Goal: Transaction & Acquisition: Purchase product/service

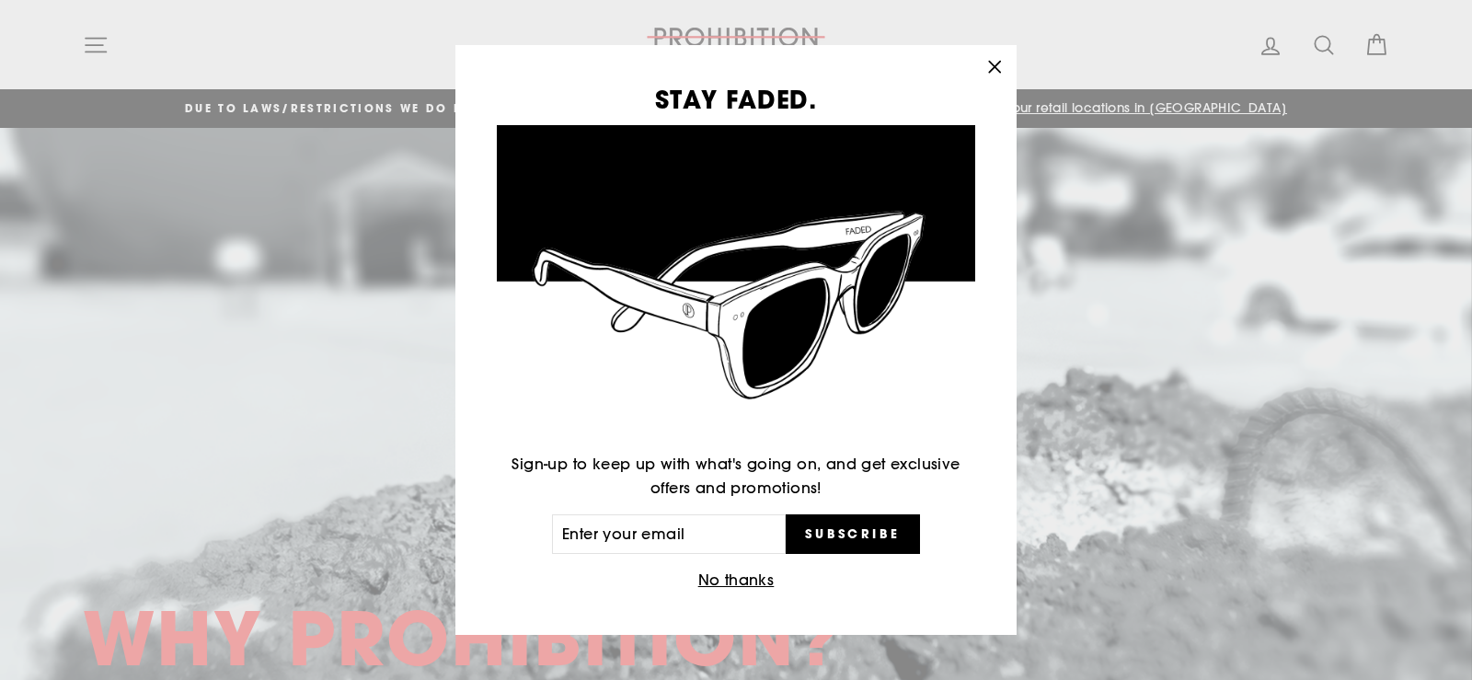
click at [754, 578] on button "No thanks" at bounding box center [736, 581] width 87 height 26
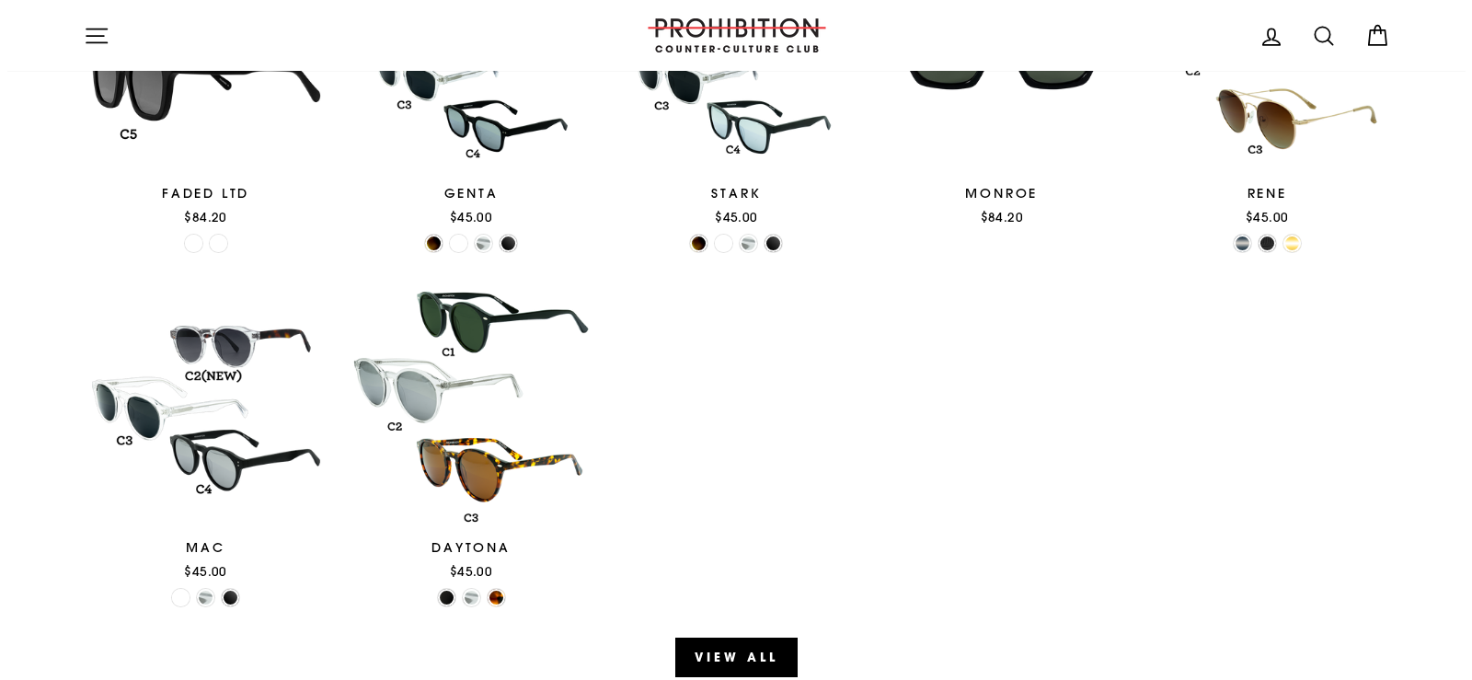
scroll to position [1932, 0]
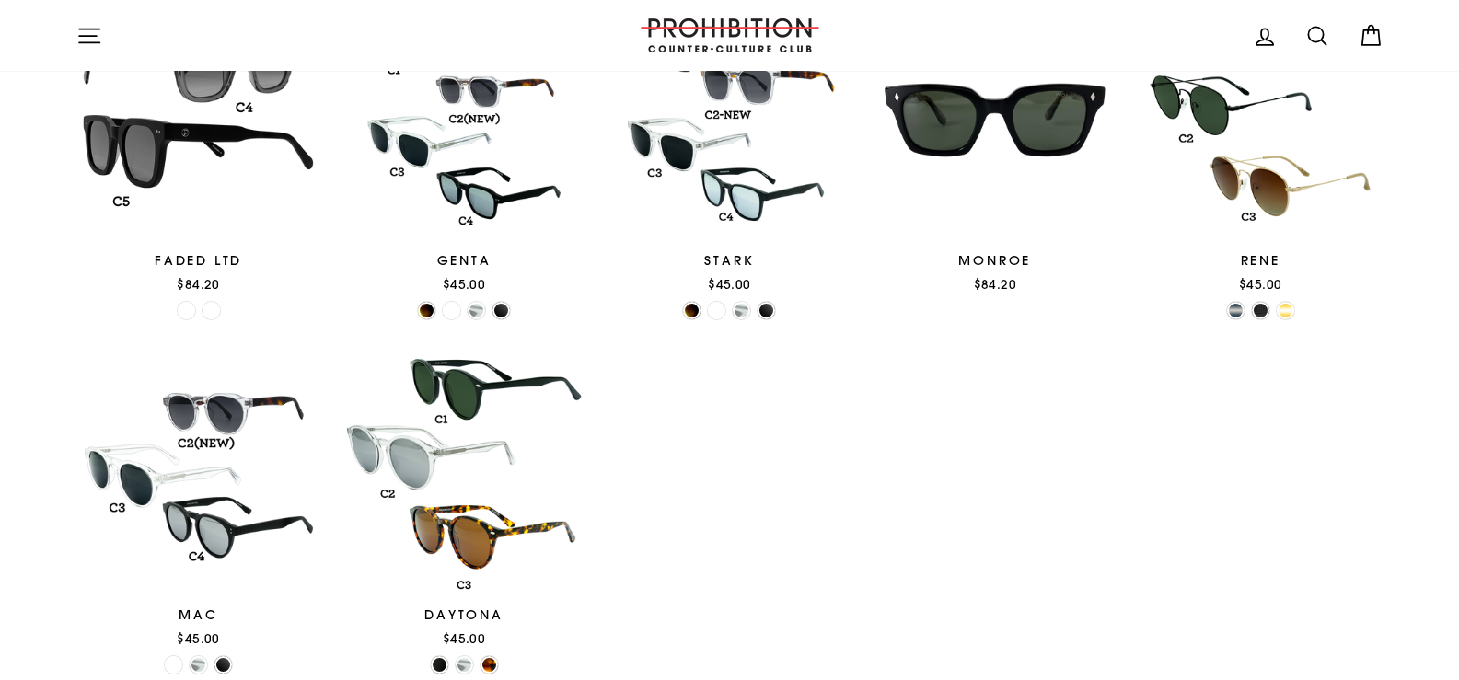
click at [93, 34] on icon "button" at bounding box center [89, 36] width 26 height 26
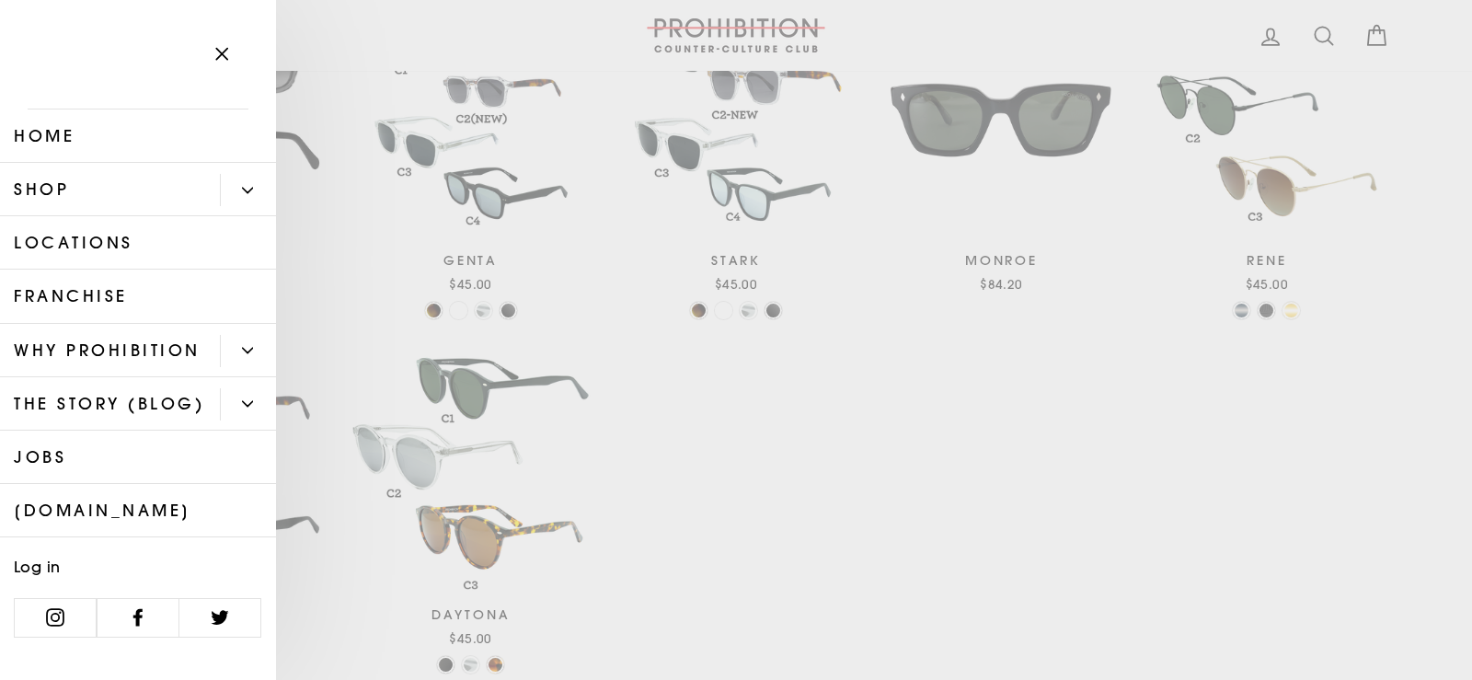
scroll to position [0, 0]
click at [55, 193] on link "Shop" at bounding box center [110, 189] width 220 height 53
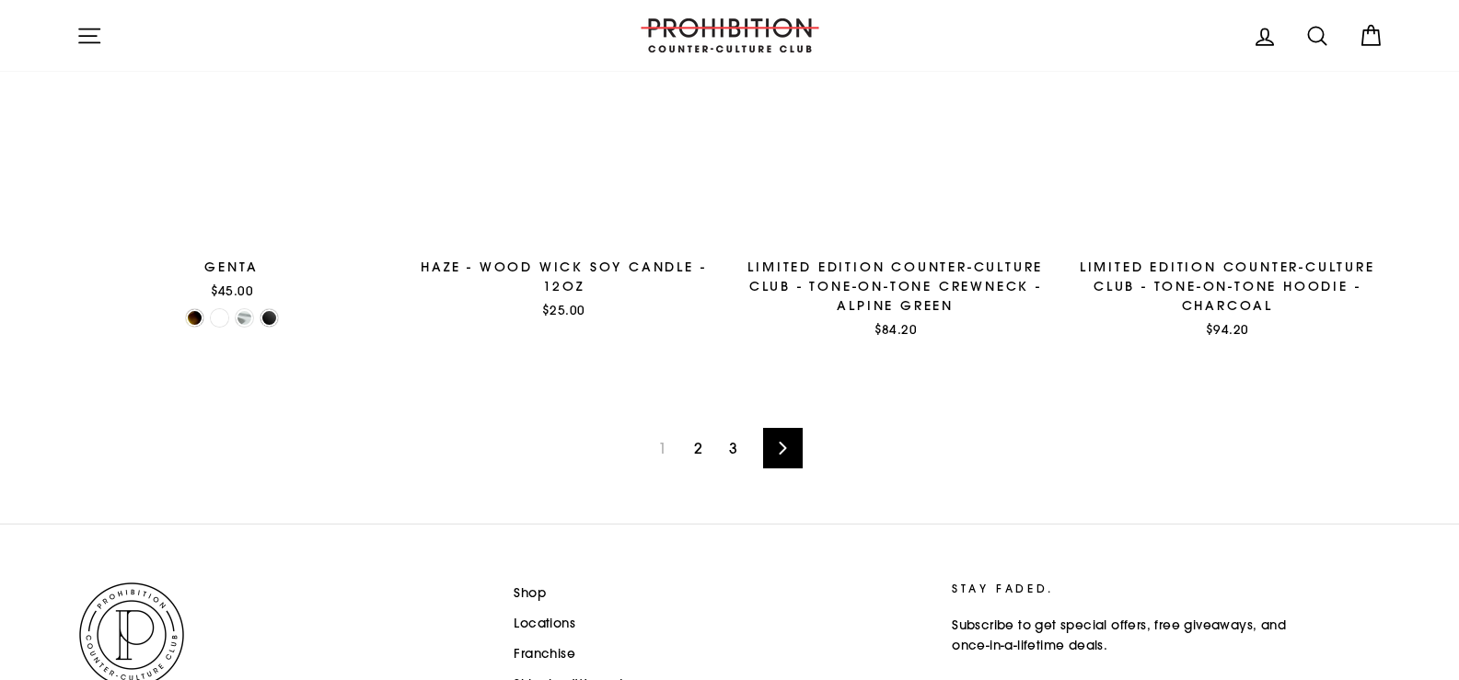
scroll to position [2945, 0]
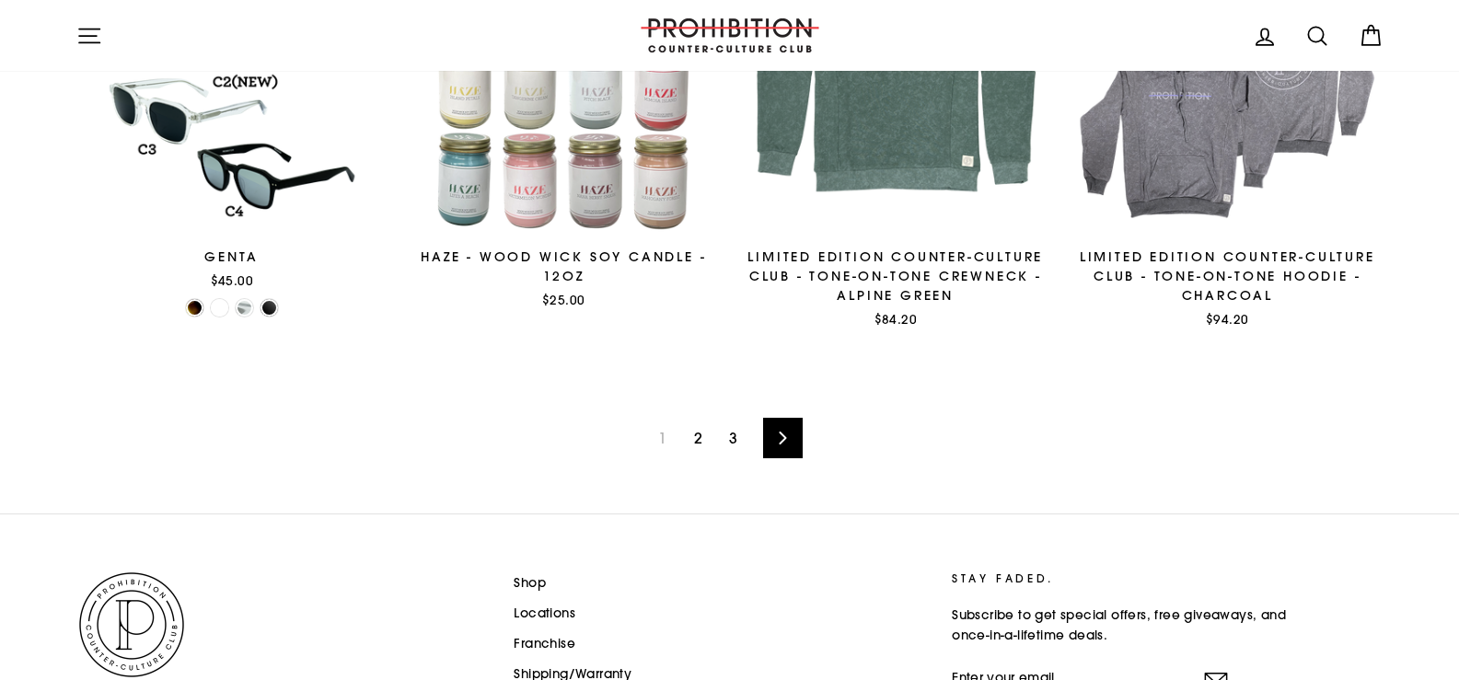
click at [770, 431] on link "Next" at bounding box center [783, 438] width 40 height 40
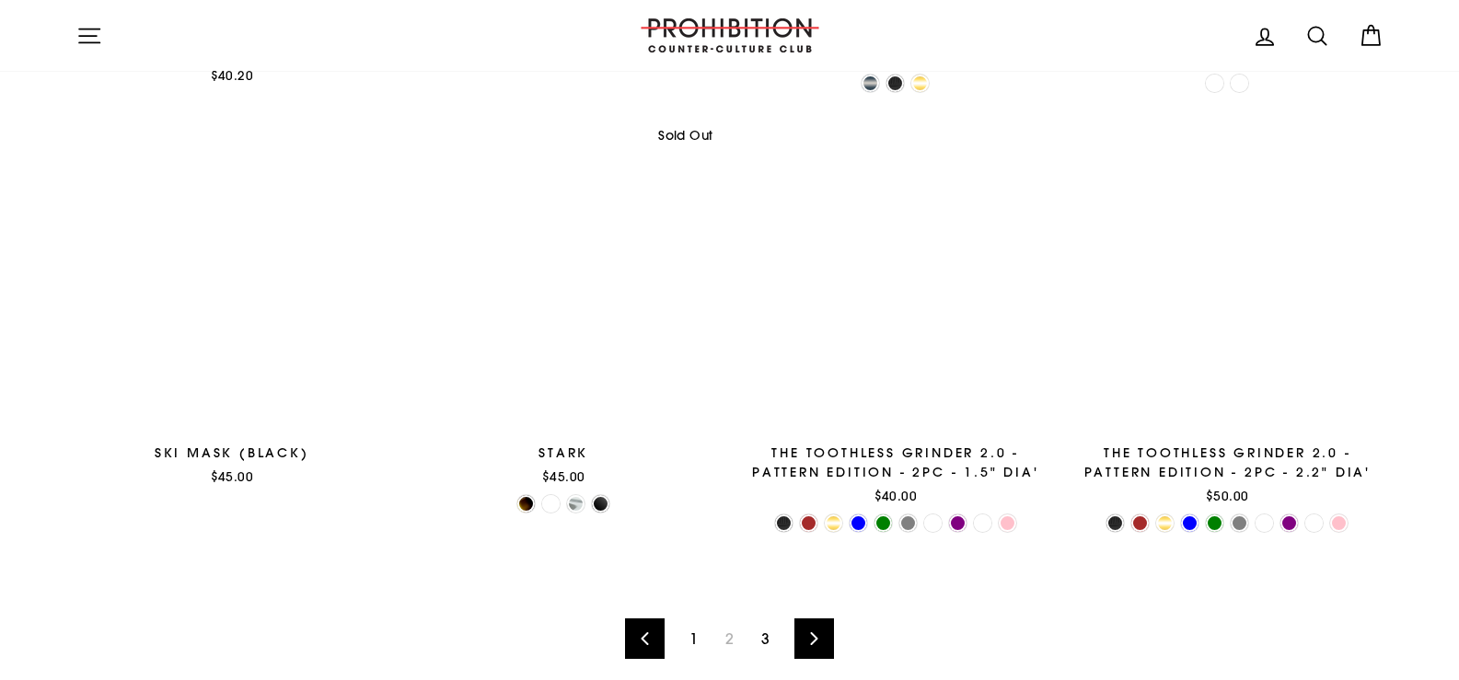
scroll to position [2853, 0]
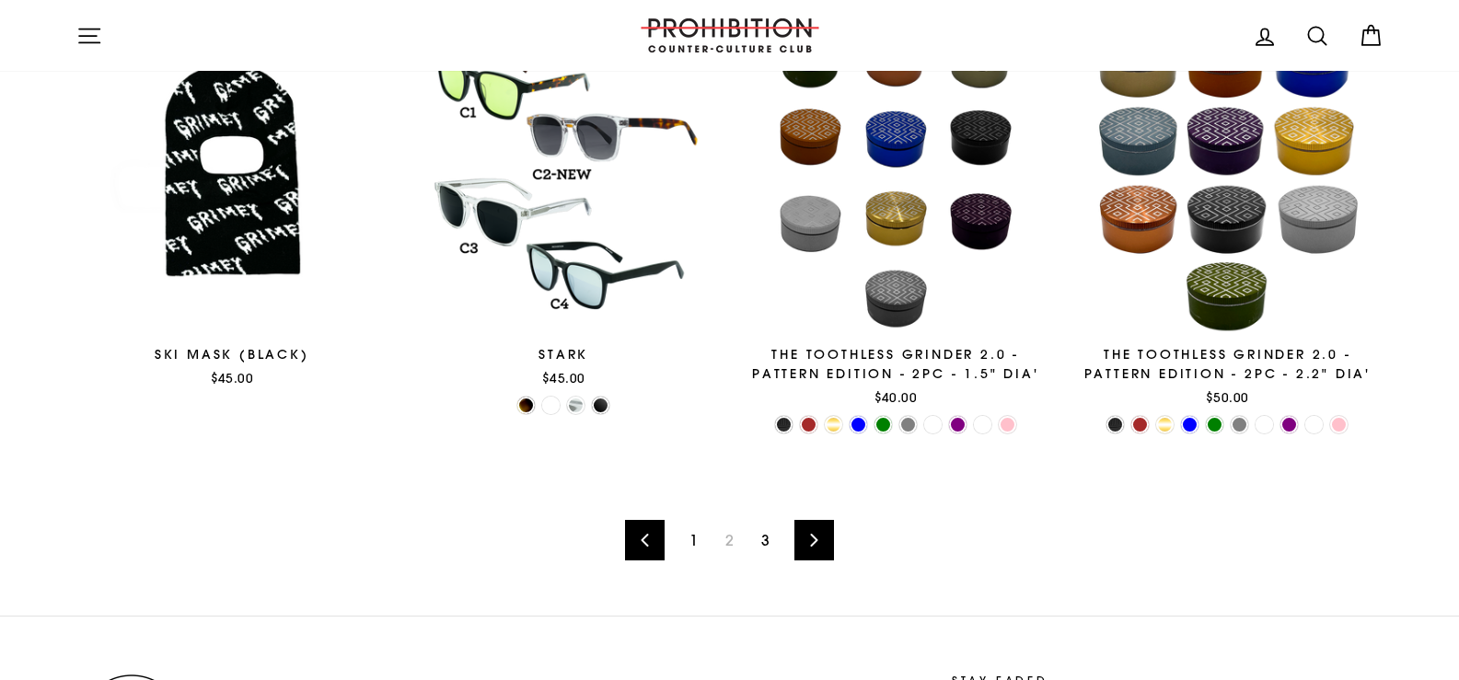
click at [823, 535] on link "Next" at bounding box center [814, 540] width 40 height 40
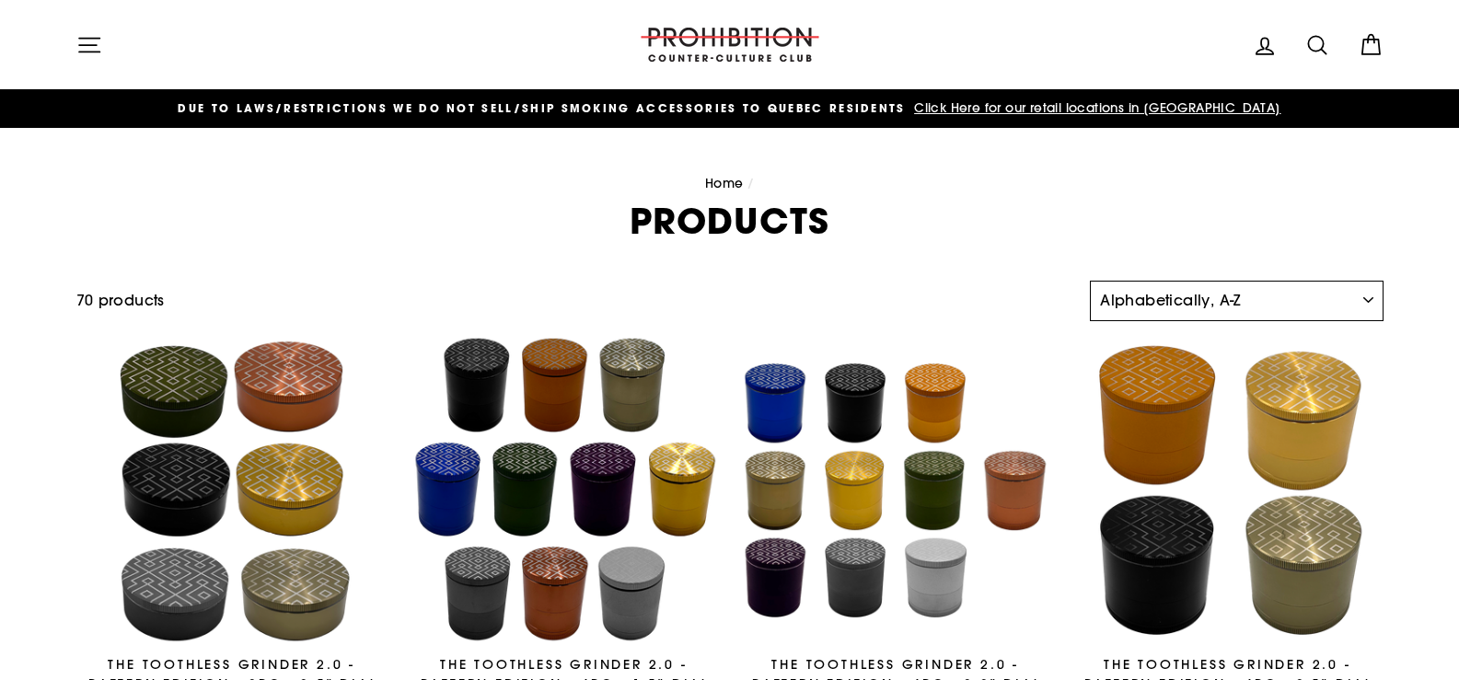
click at [1356, 302] on select "Sort Featured Best selling Alphabetically, A-Z Alphabetically, Z-A Price, low t…" at bounding box center [1236, 301] width 293 height 40
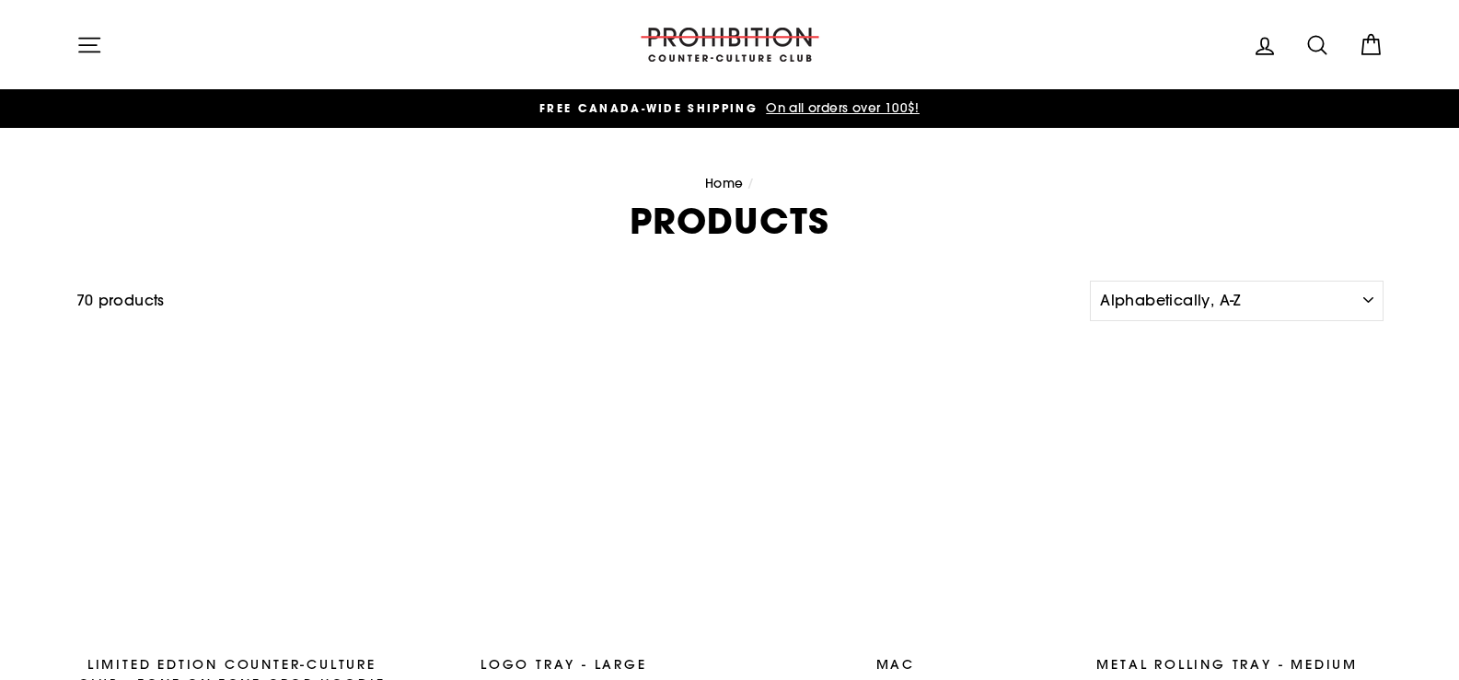
scroll to position [2853, 0]
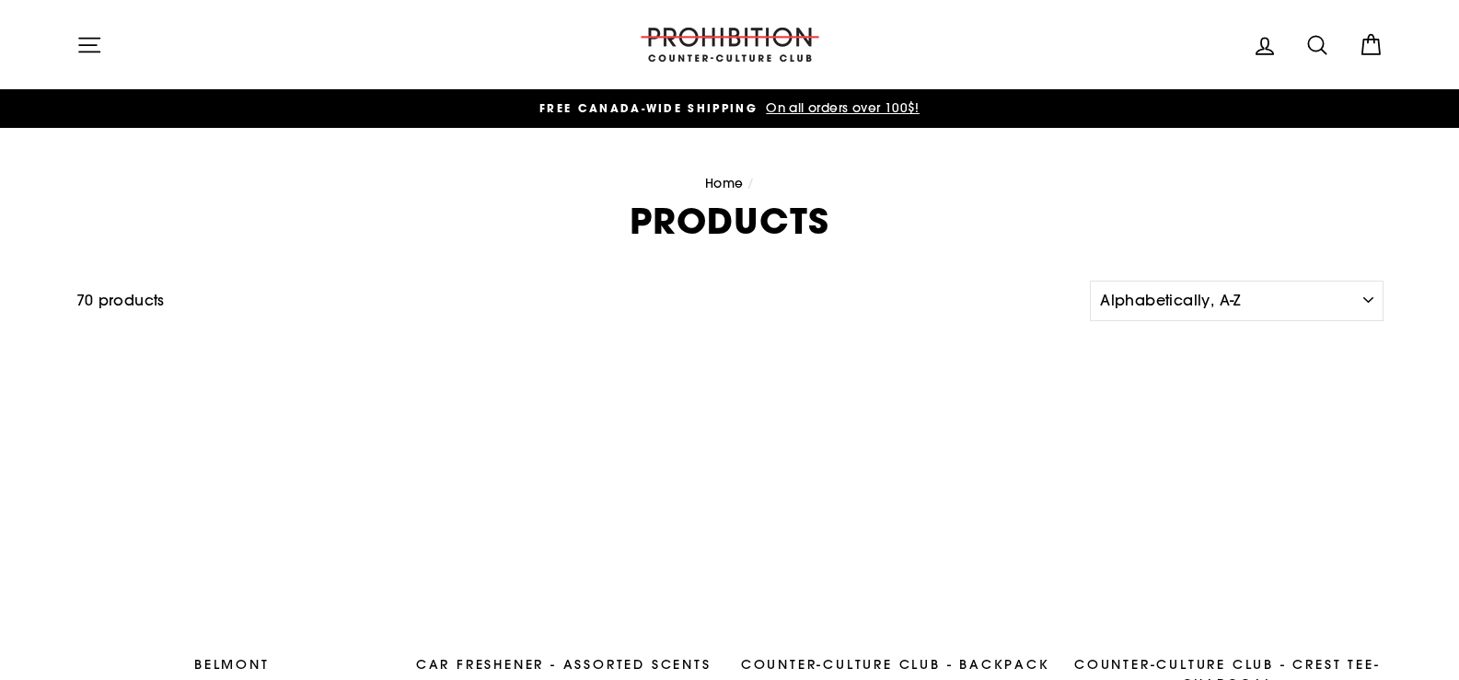
scroll to position [2945, 0]
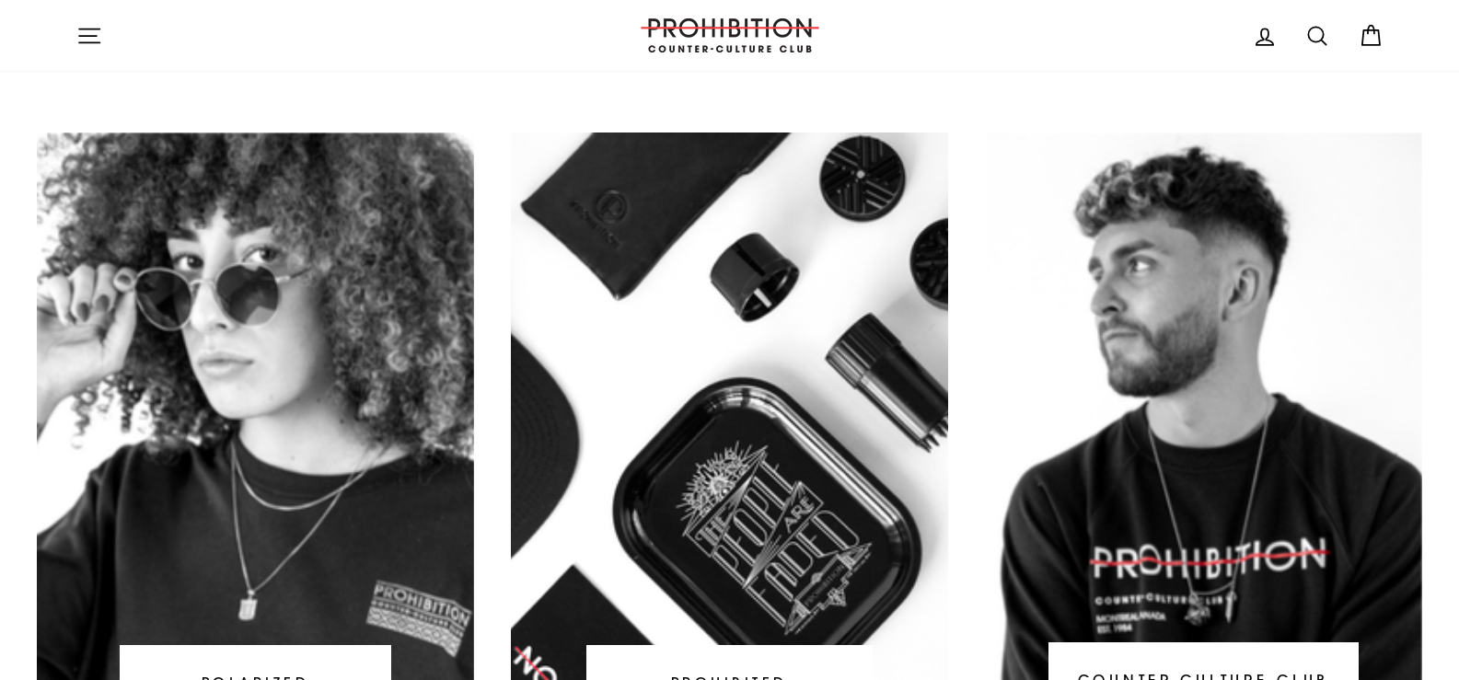
scroll to position [920, 0]
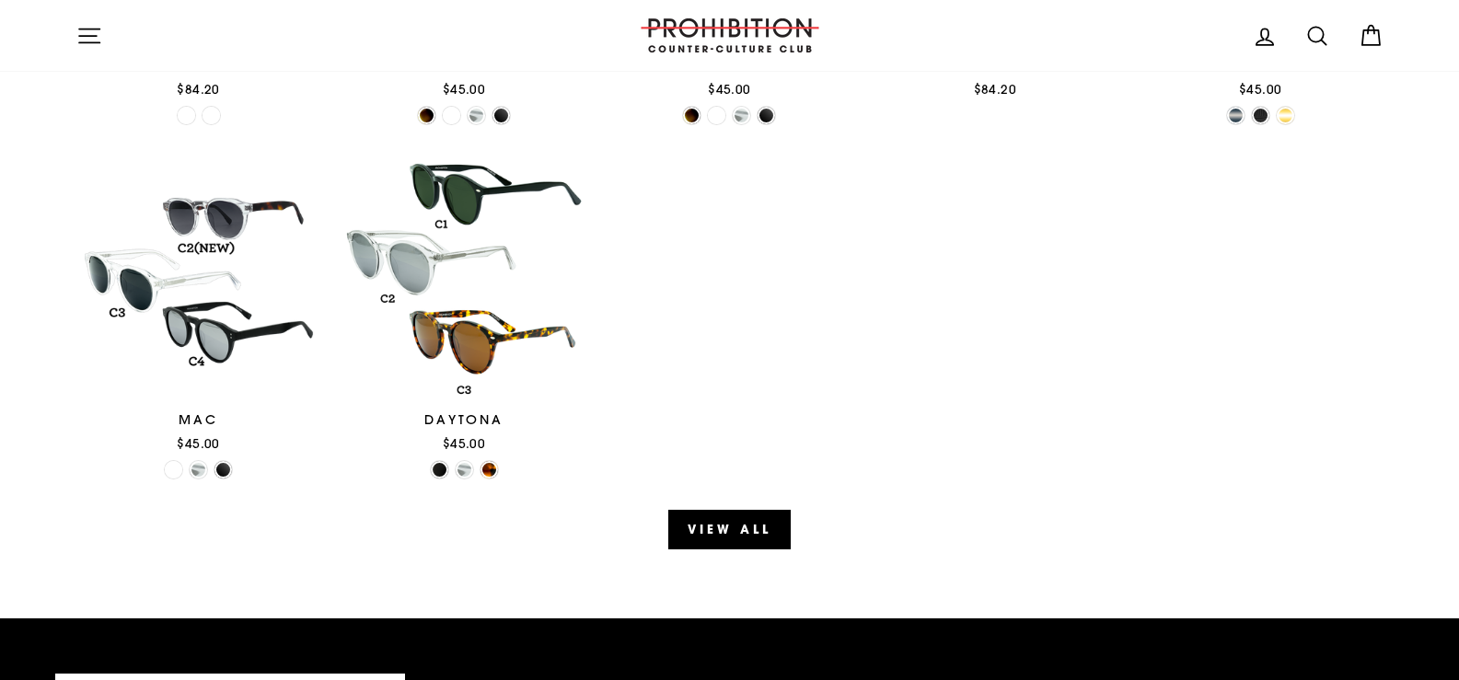
scroll to position [2209, 0]
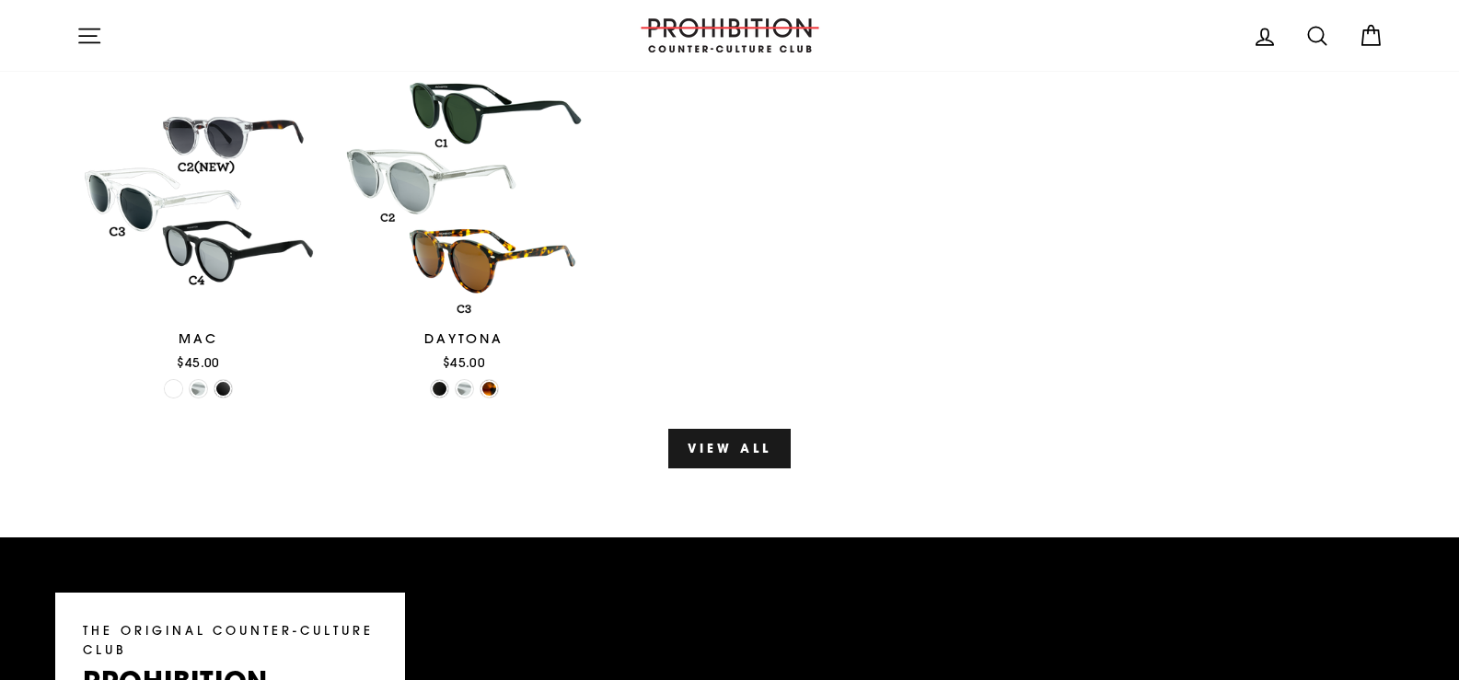
click at [750, 454] on link "View all" at bounding box center [728, 448] width 121 height 39
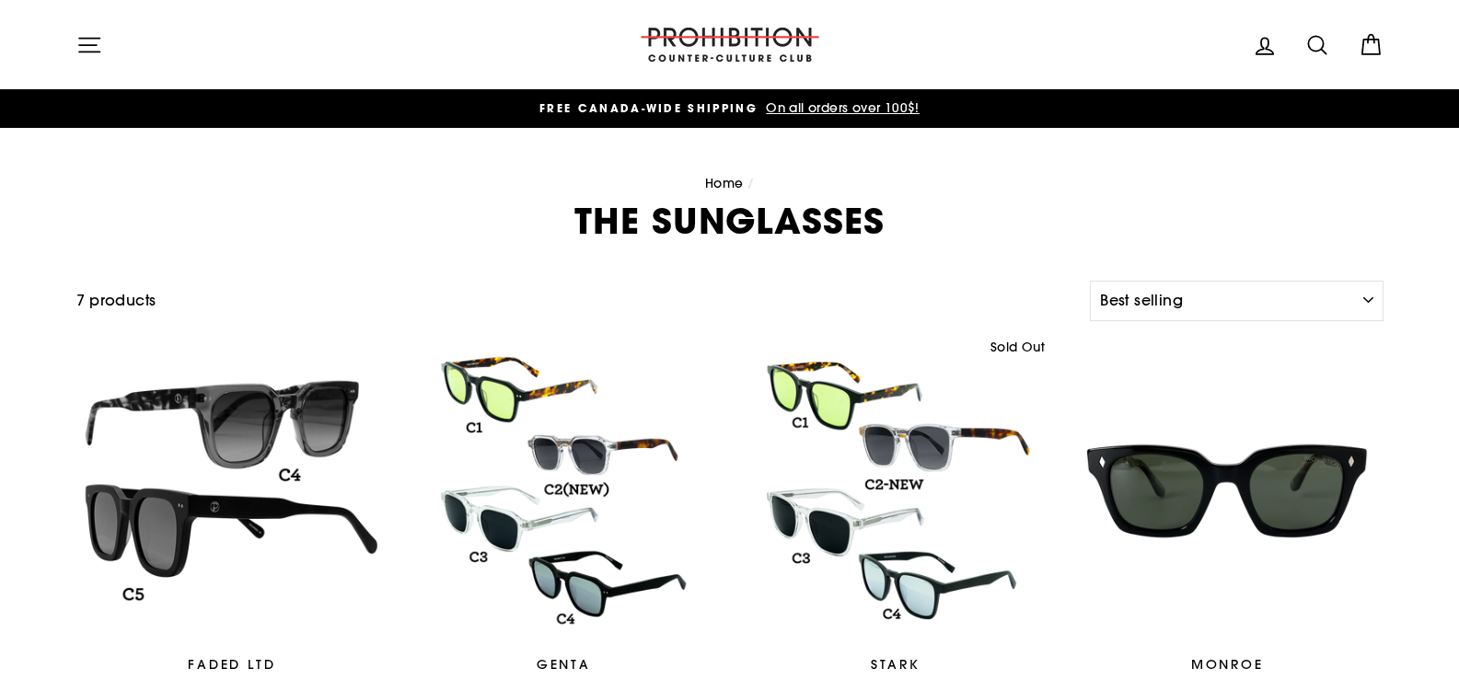
select select "best-selling"
click at [91, 39] on icon "button" at bounding box center [89, 45] width 26 height 26
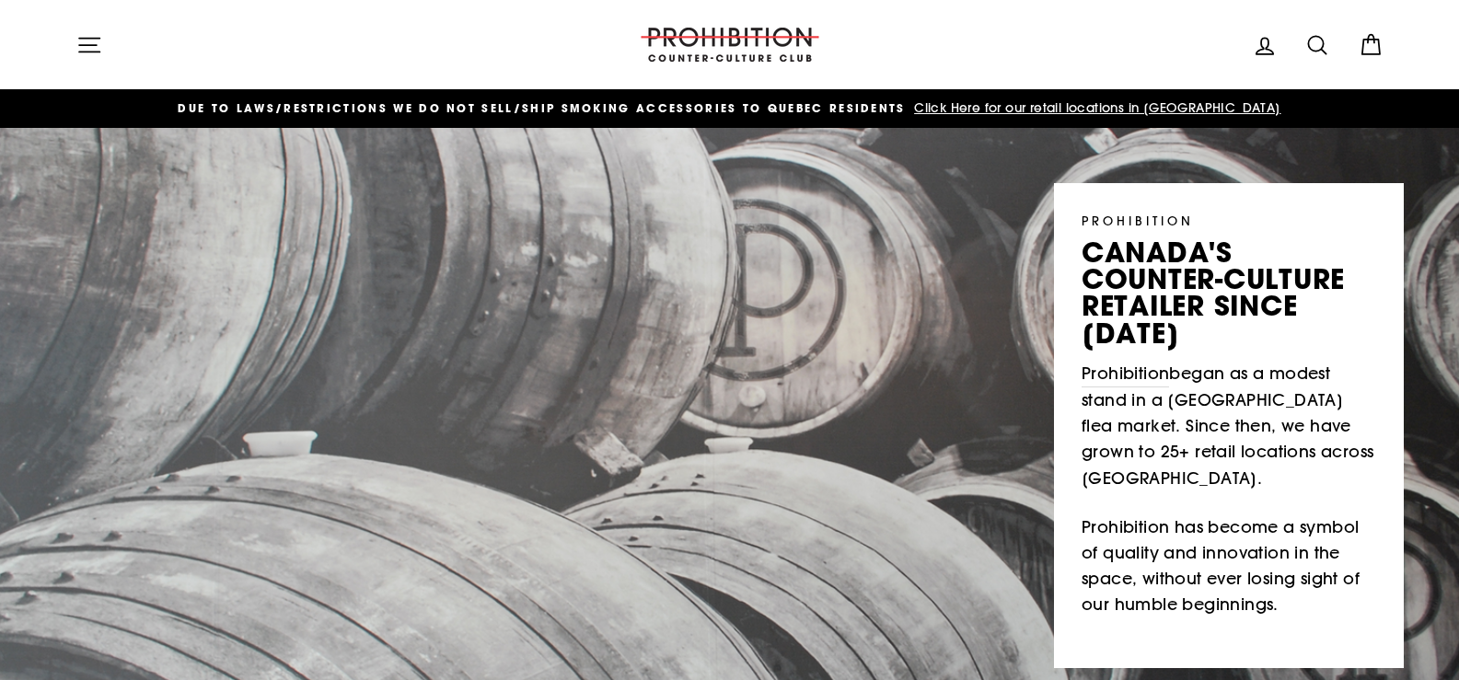
click at [1323, 41] on icon at bounding box center [1316, 44] width 17 height 17
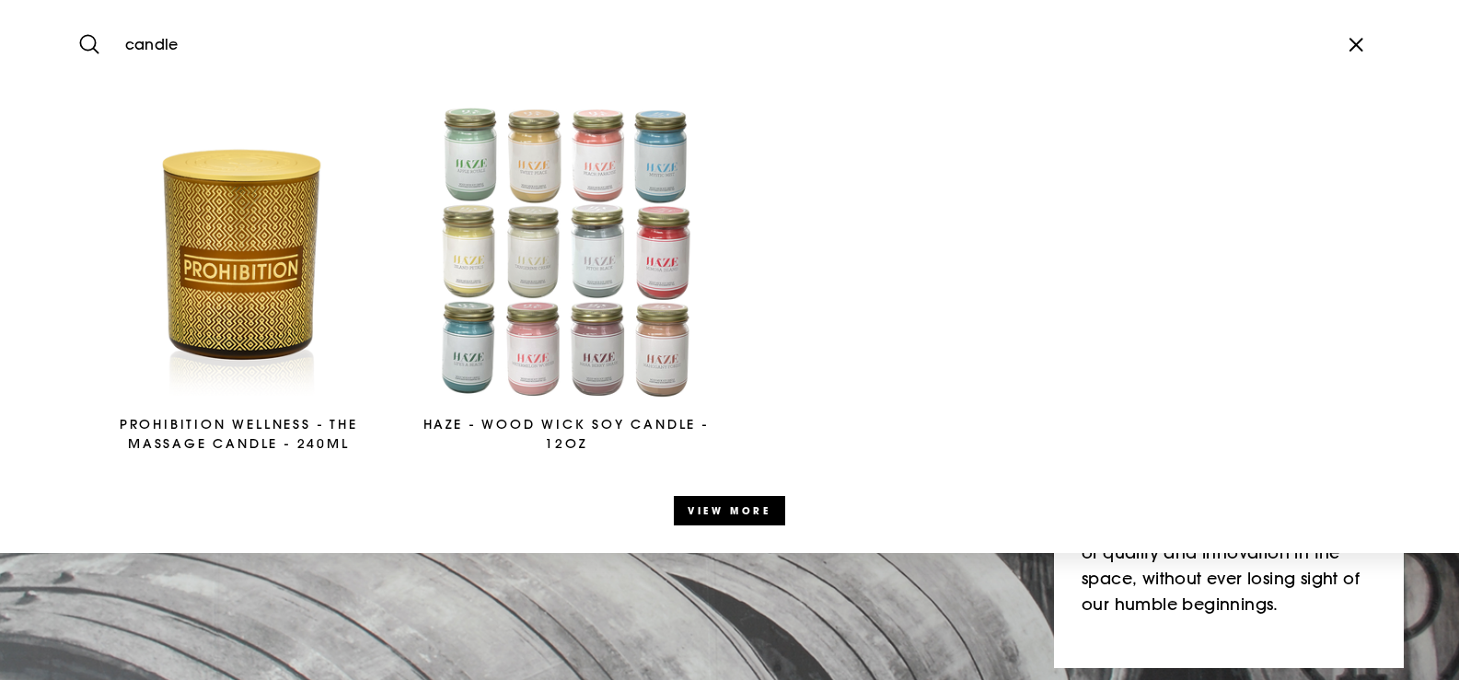
type input "candle"
click at [76, 14] on button "Search" at bounding box center [96, 45] width 40 height 62
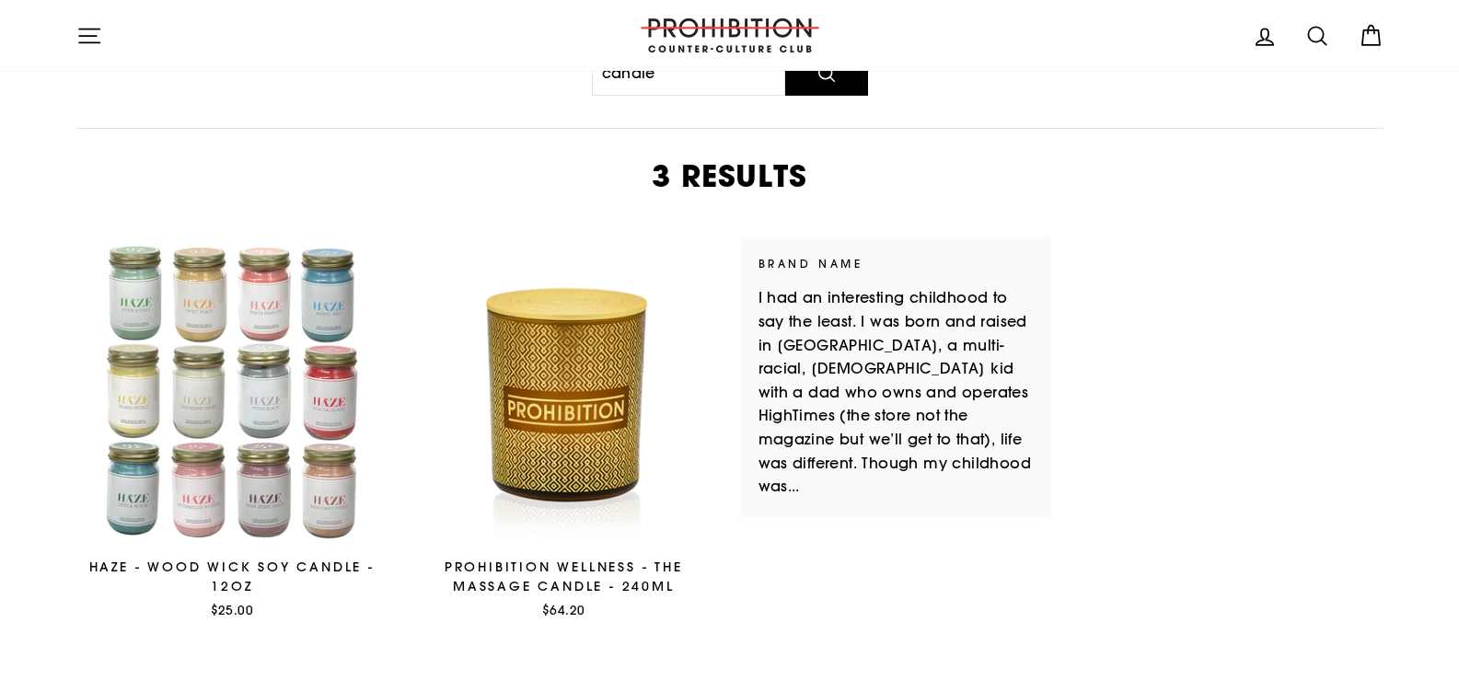
scroll to position [184, 0]
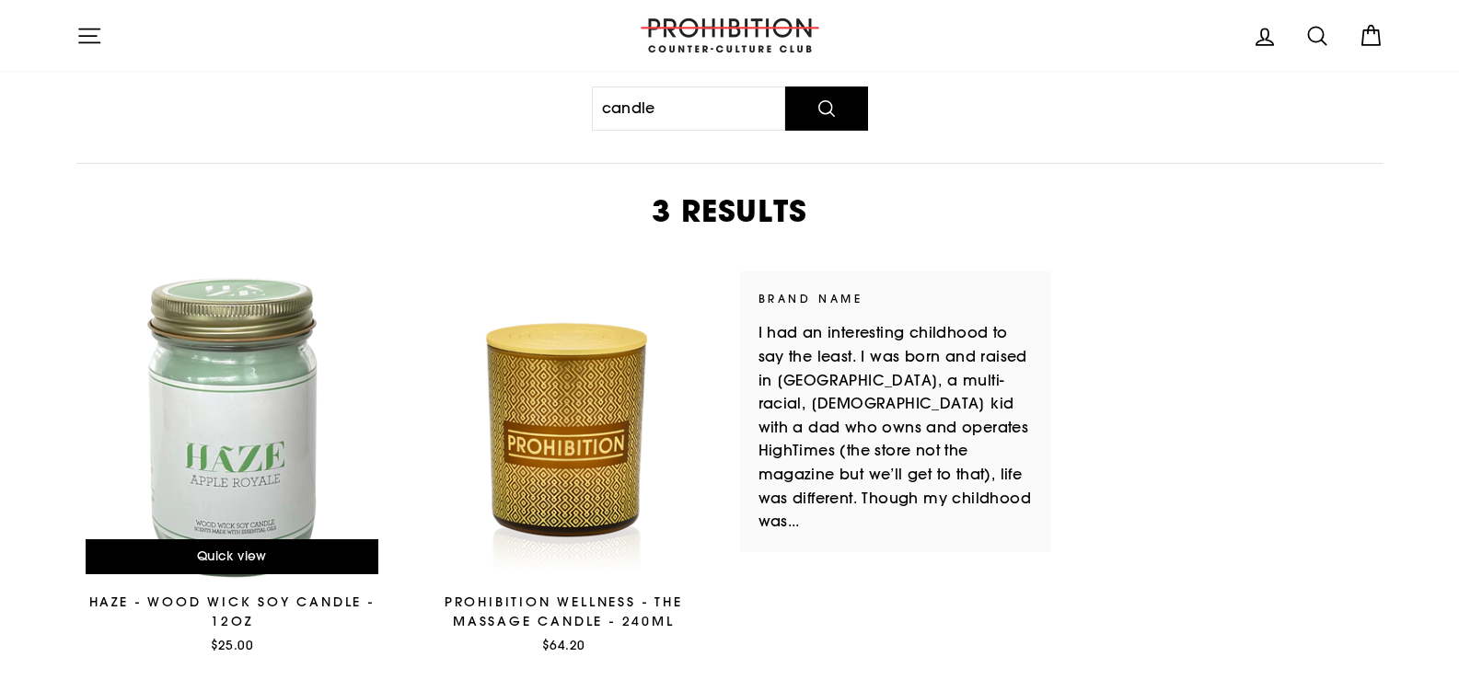
click at [314, 335] on div at bounding box center [232, 428] width 314 height 314
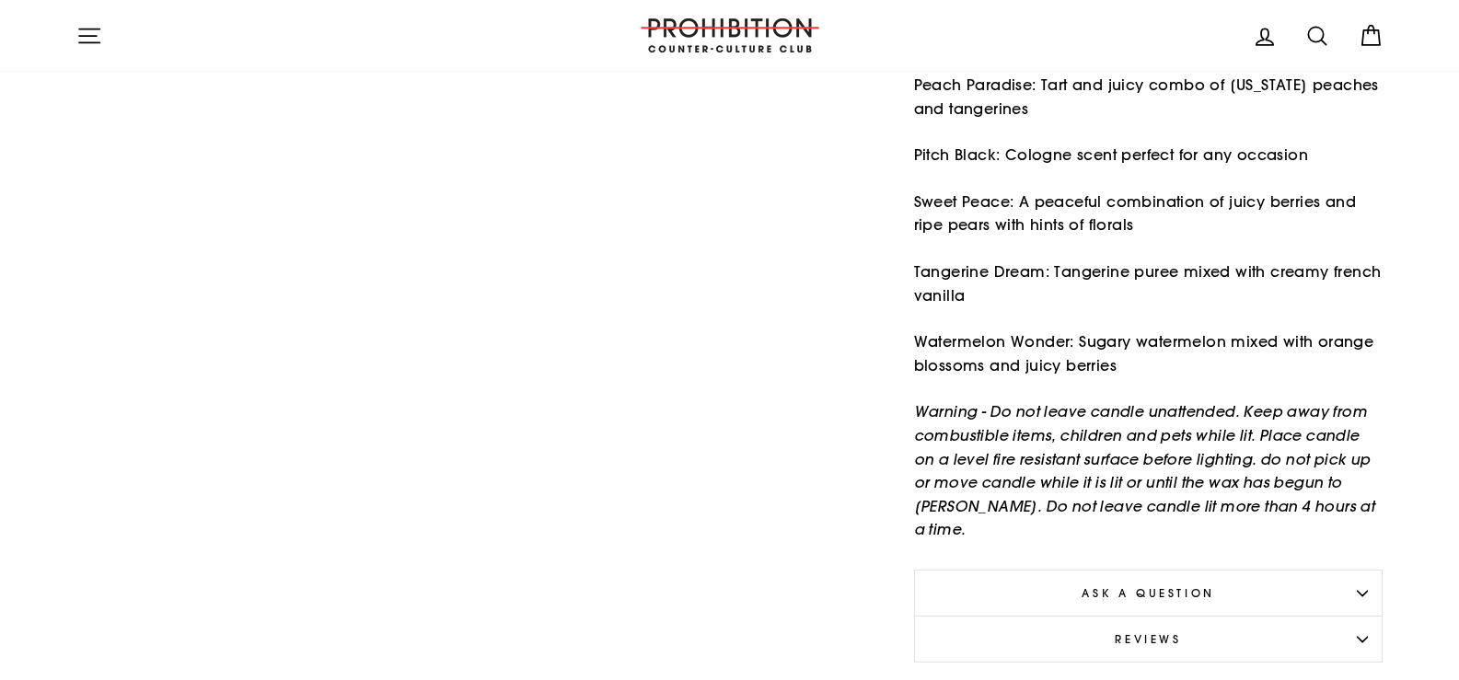
scroll to position [1472, 0]
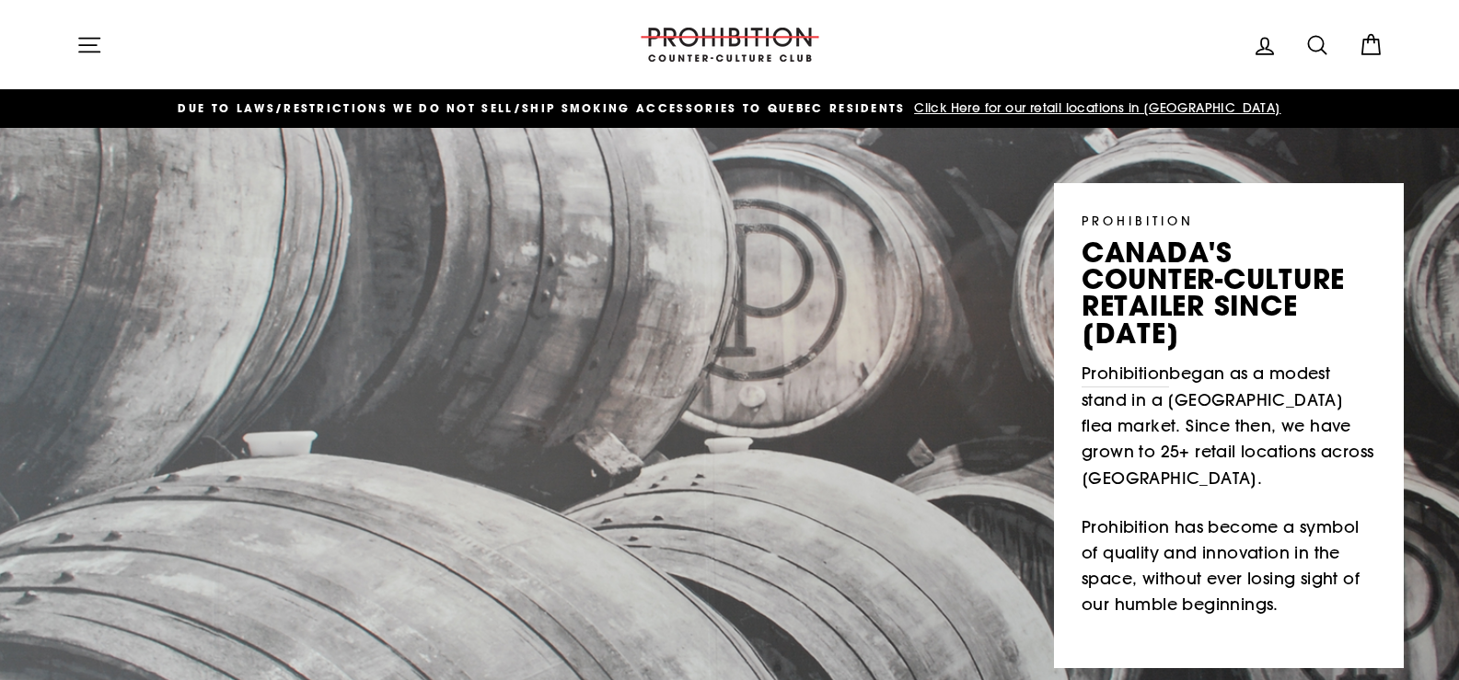
click at [83, 49] on icon "button" at bounding box center [89, 45] width 26 height 26
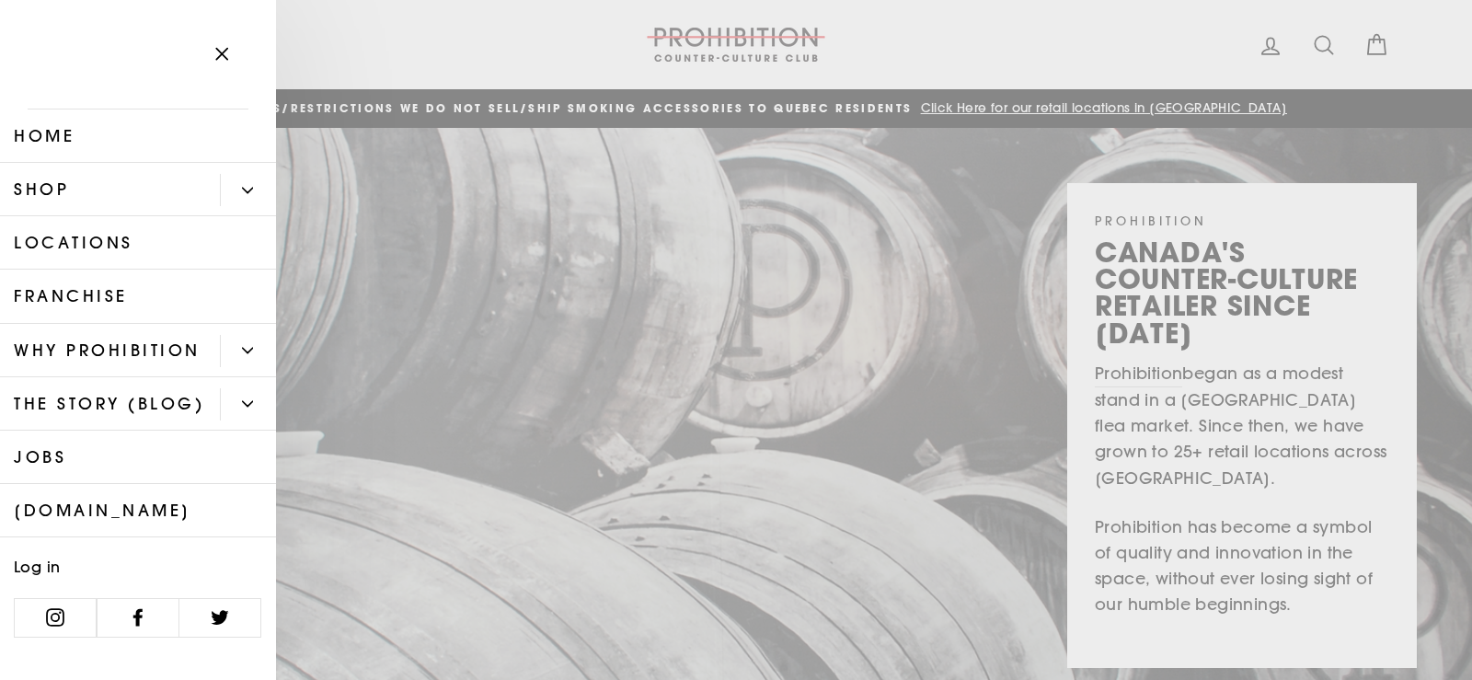
click at [240, 184] on button "Primary" at bounding box center [248, 190] width 56 height 32
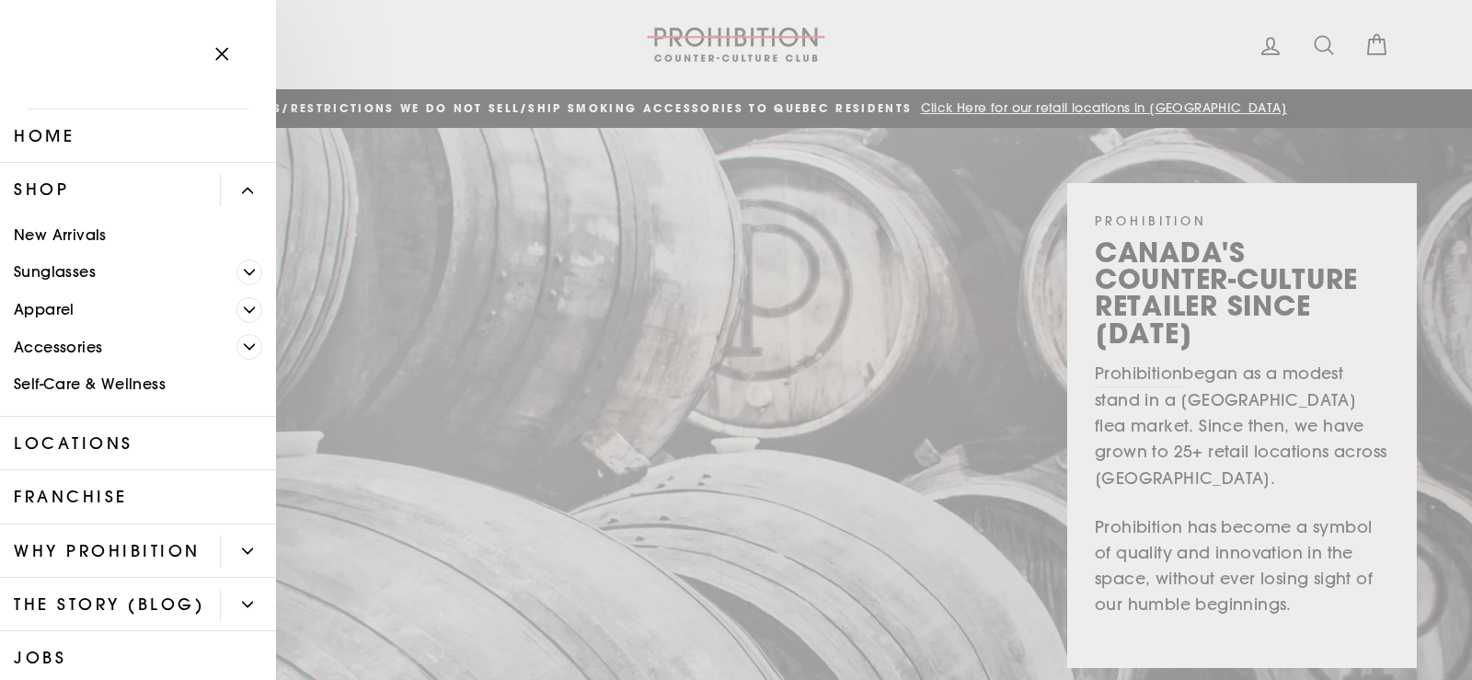
click at [72, 344] on link "Accessories" at bounding box center [118, 348] width 236 height 38
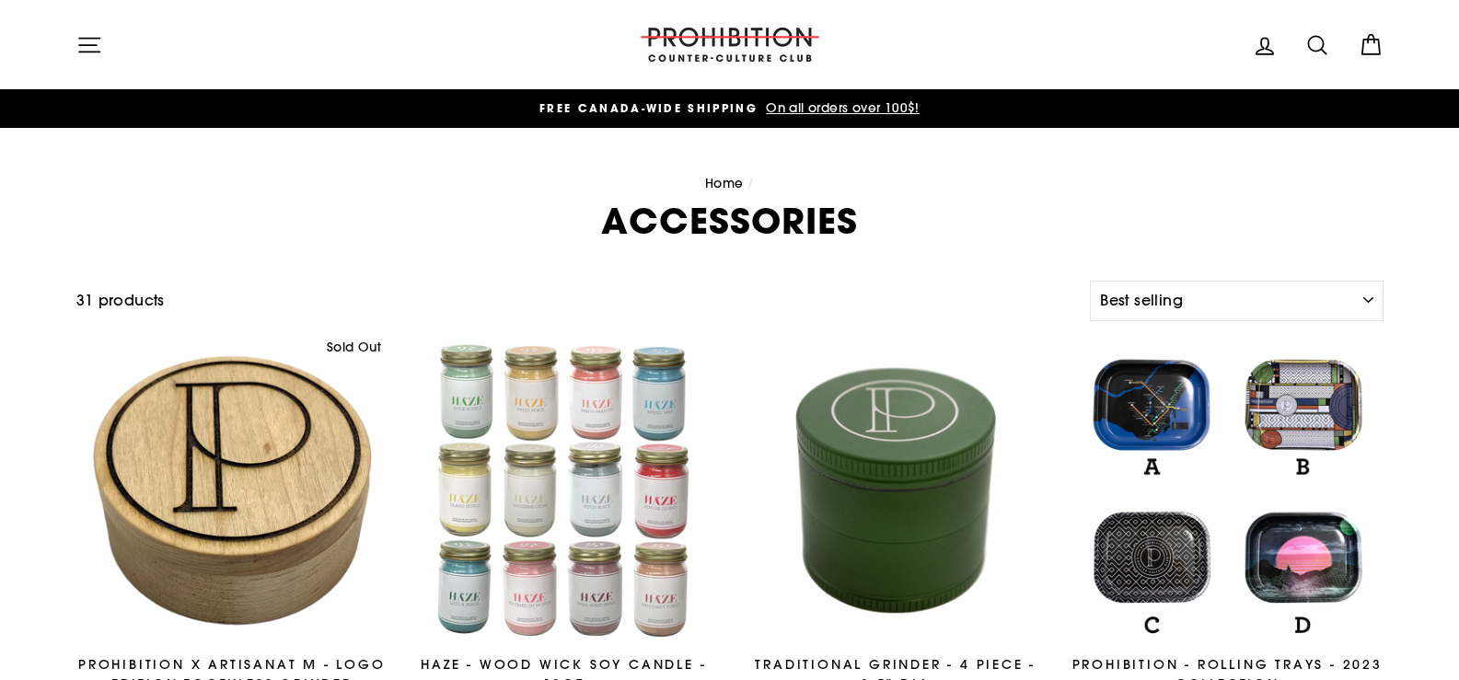
select select "best-selling"
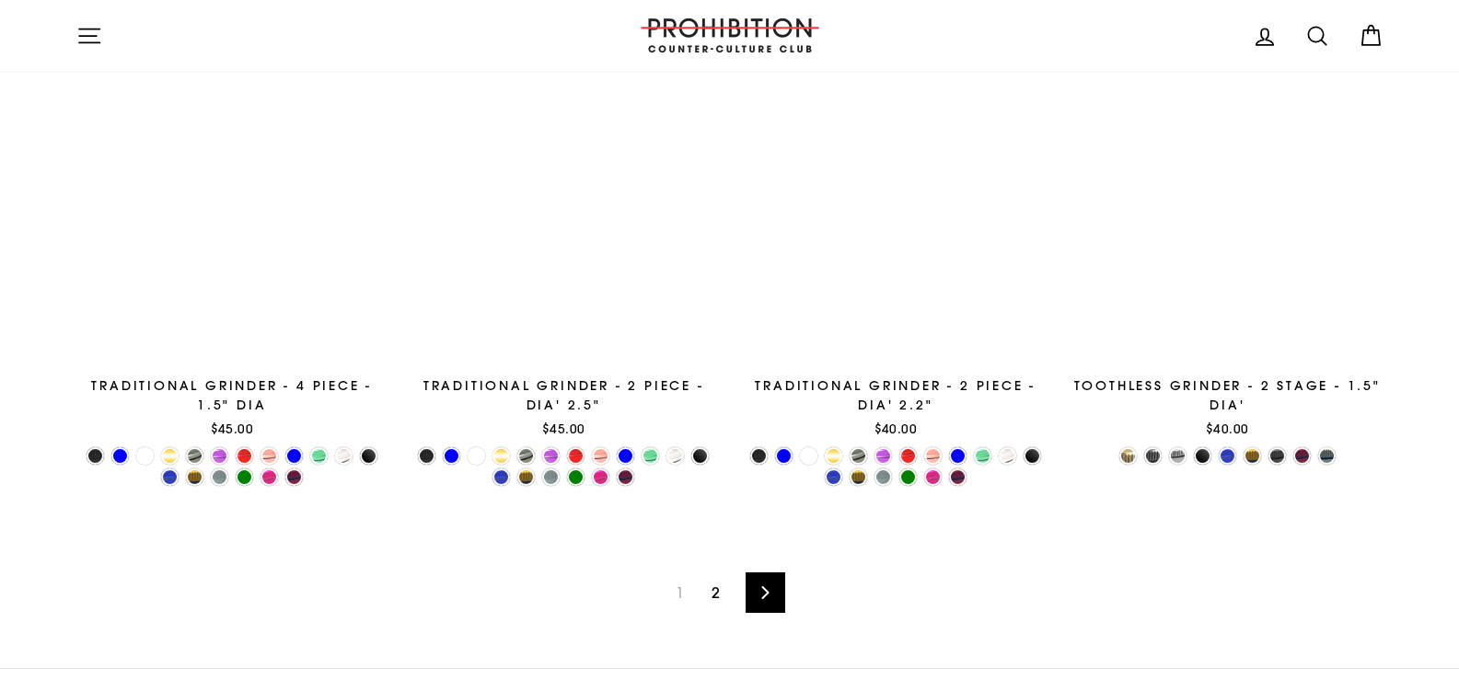
scroll to position [2945, 0]
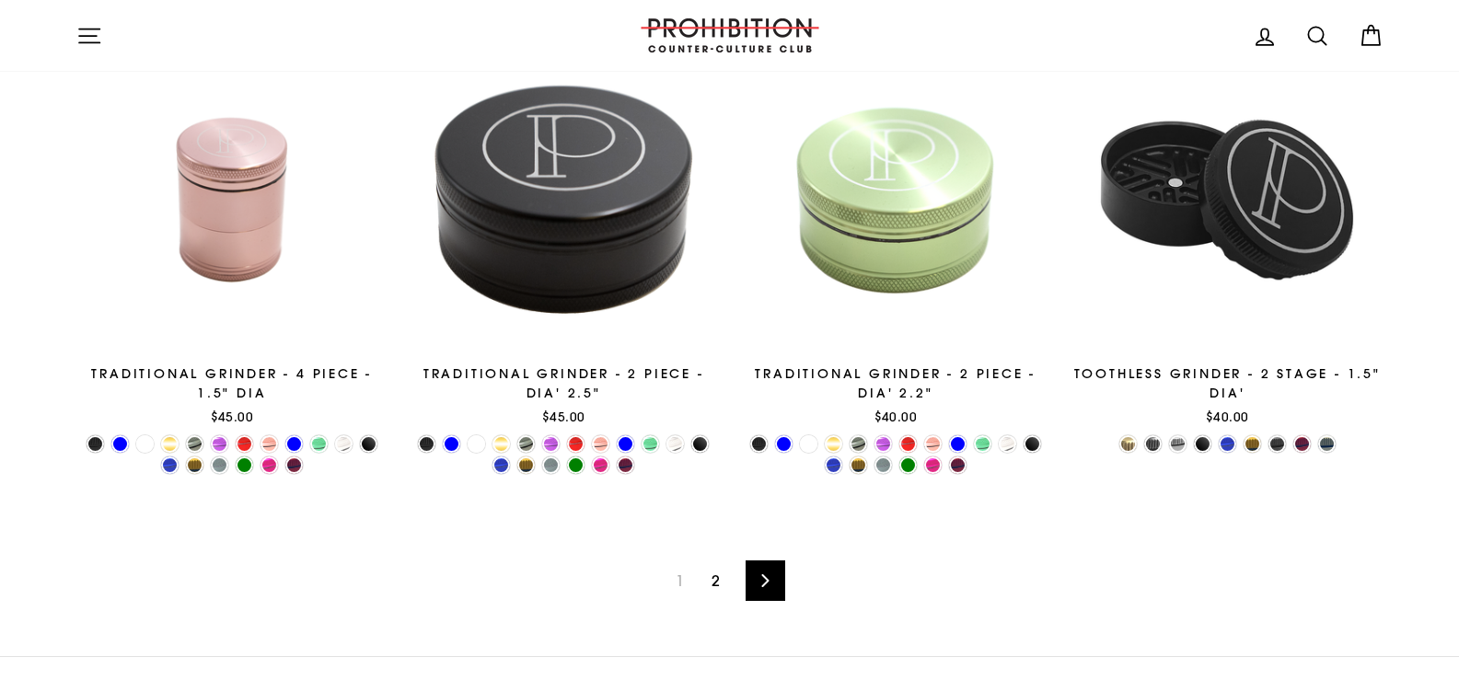
click at [763, 583] on icon at bounding box center [765, 580] width 12 height 13
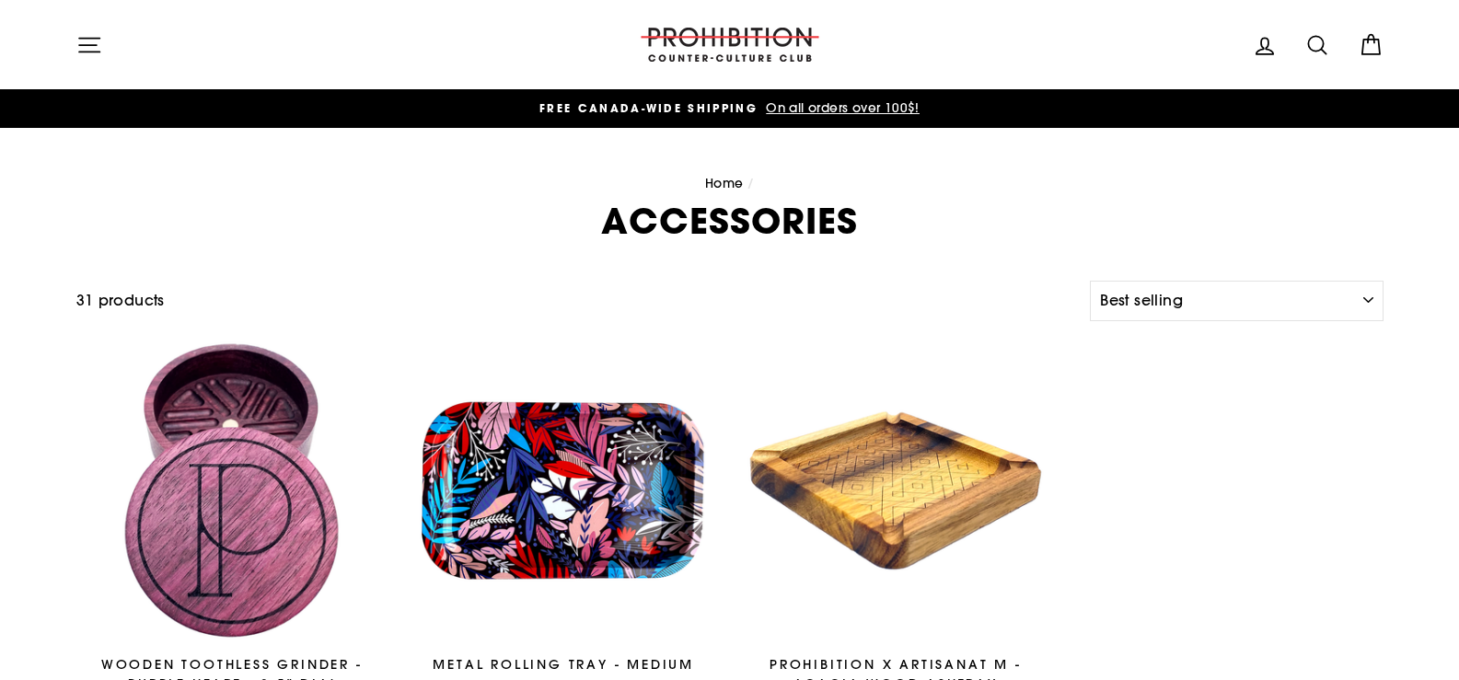
select select "best-selling"
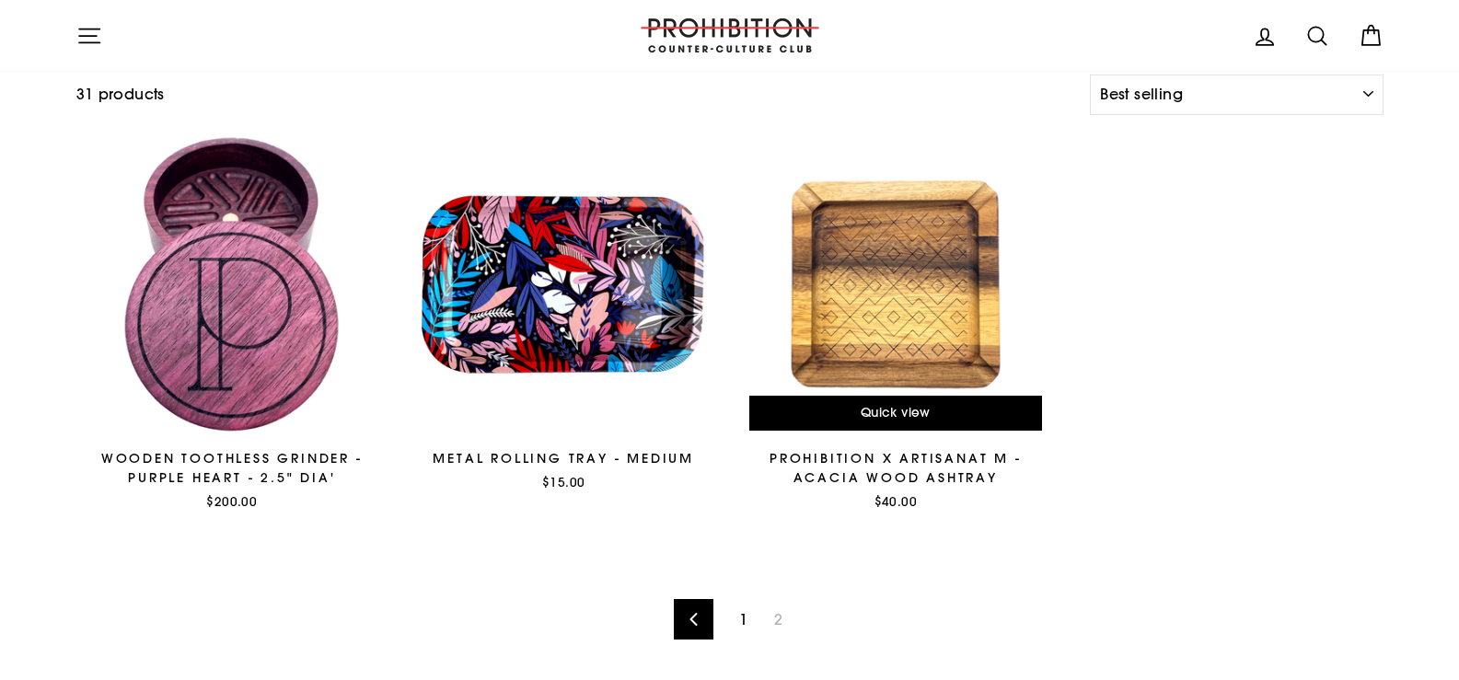
scroll to position [276, 0]
